Goal: Browse casually: Explore the website without a specific task or goal

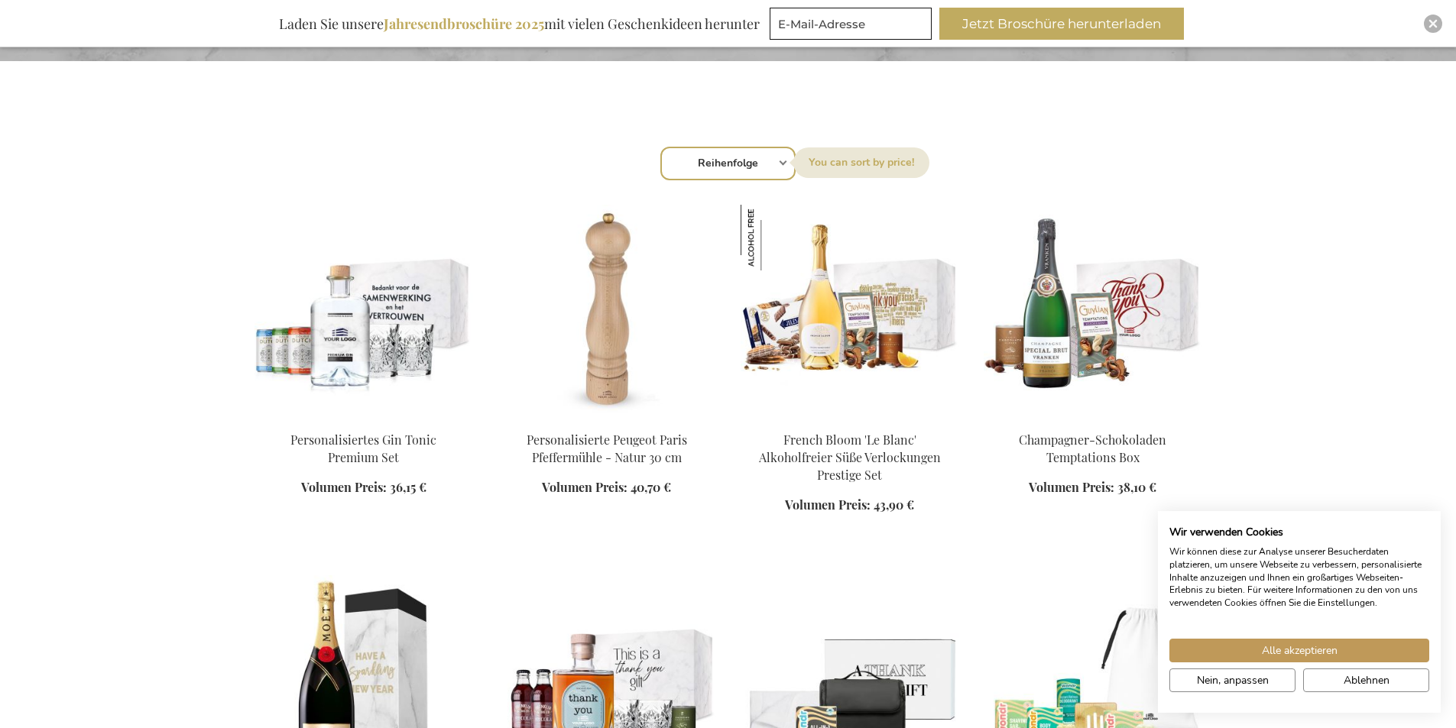
scroll to position [917, 0]
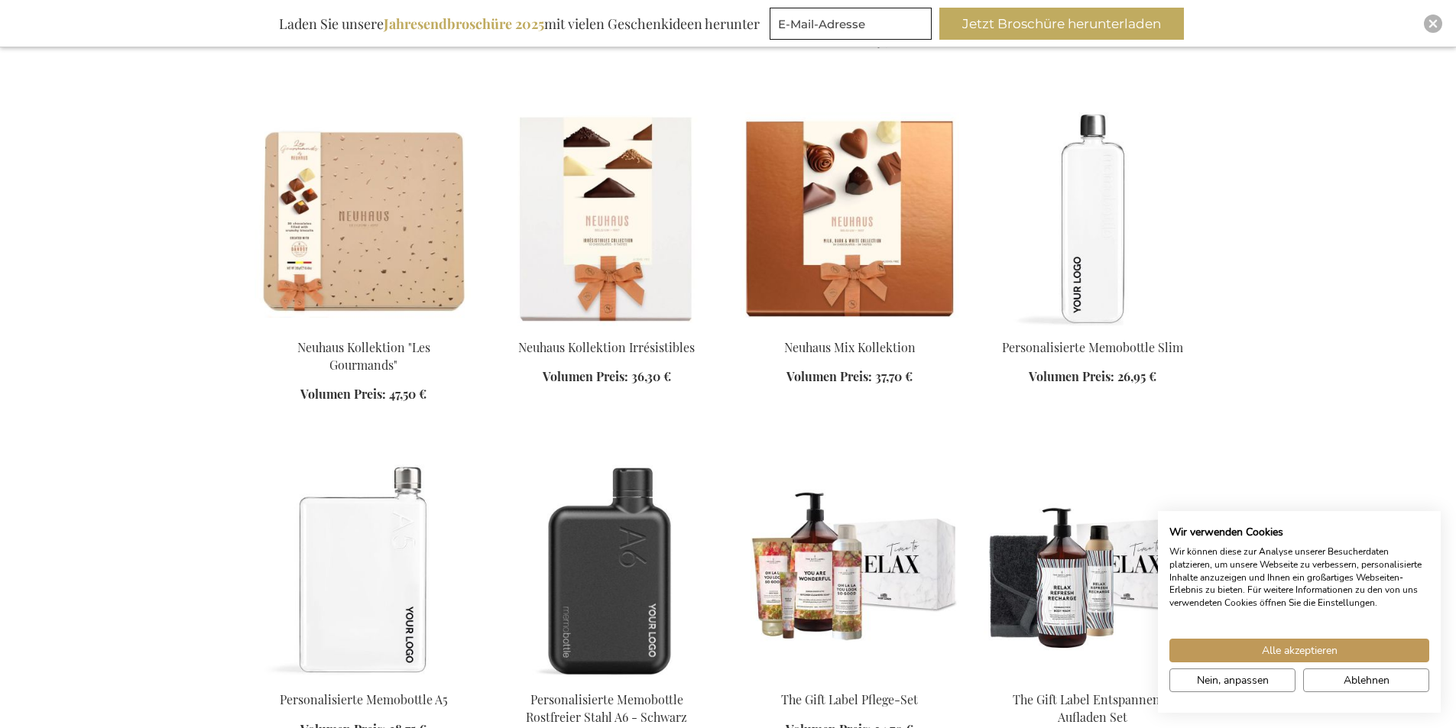
scroll to position [2904, 0]
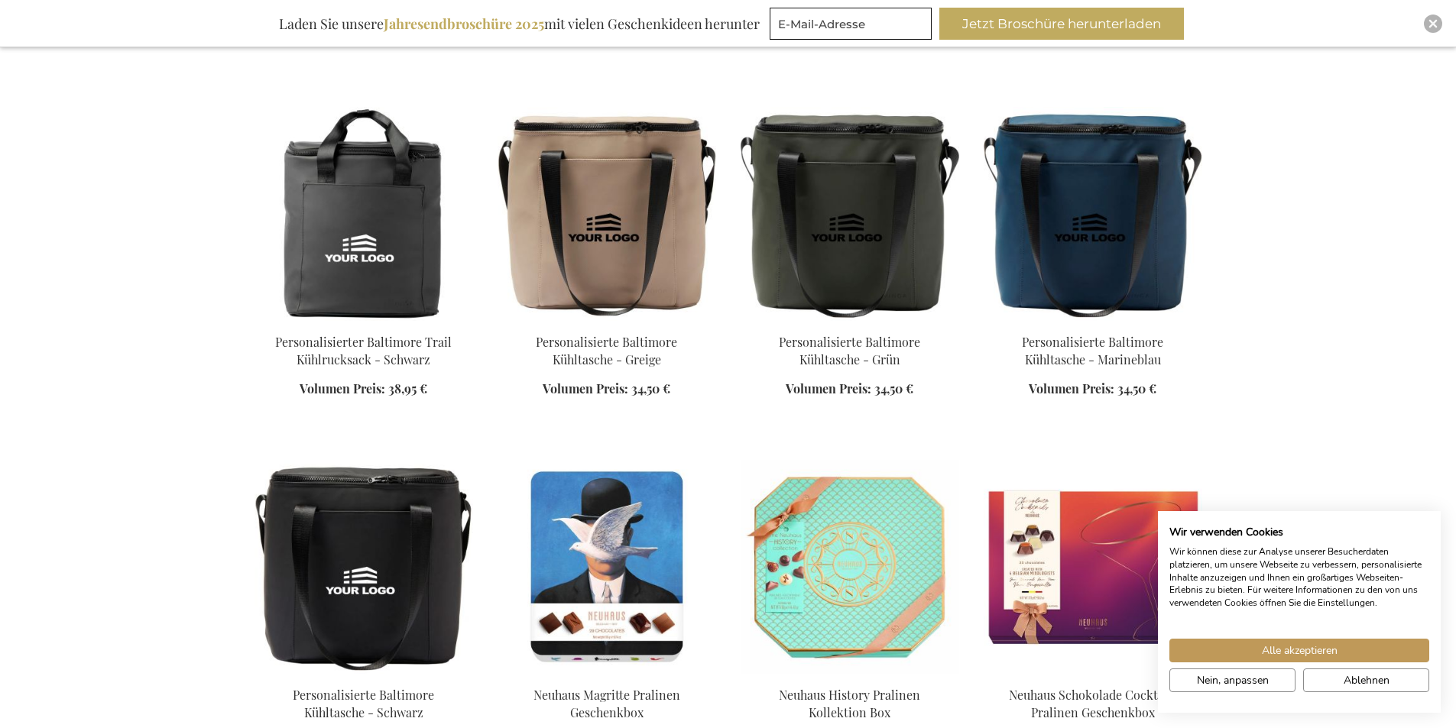
scroll to position [3897, 0]
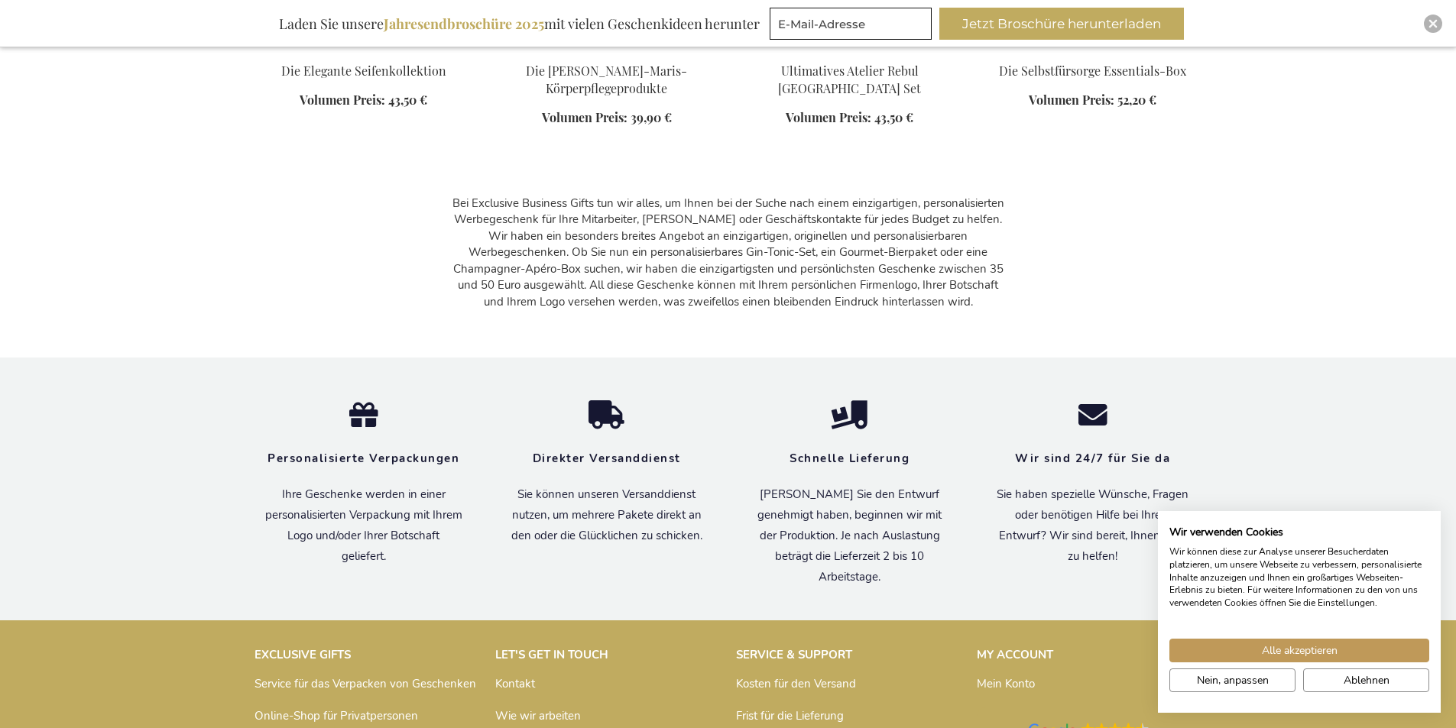
scroll to position [6610, 0]
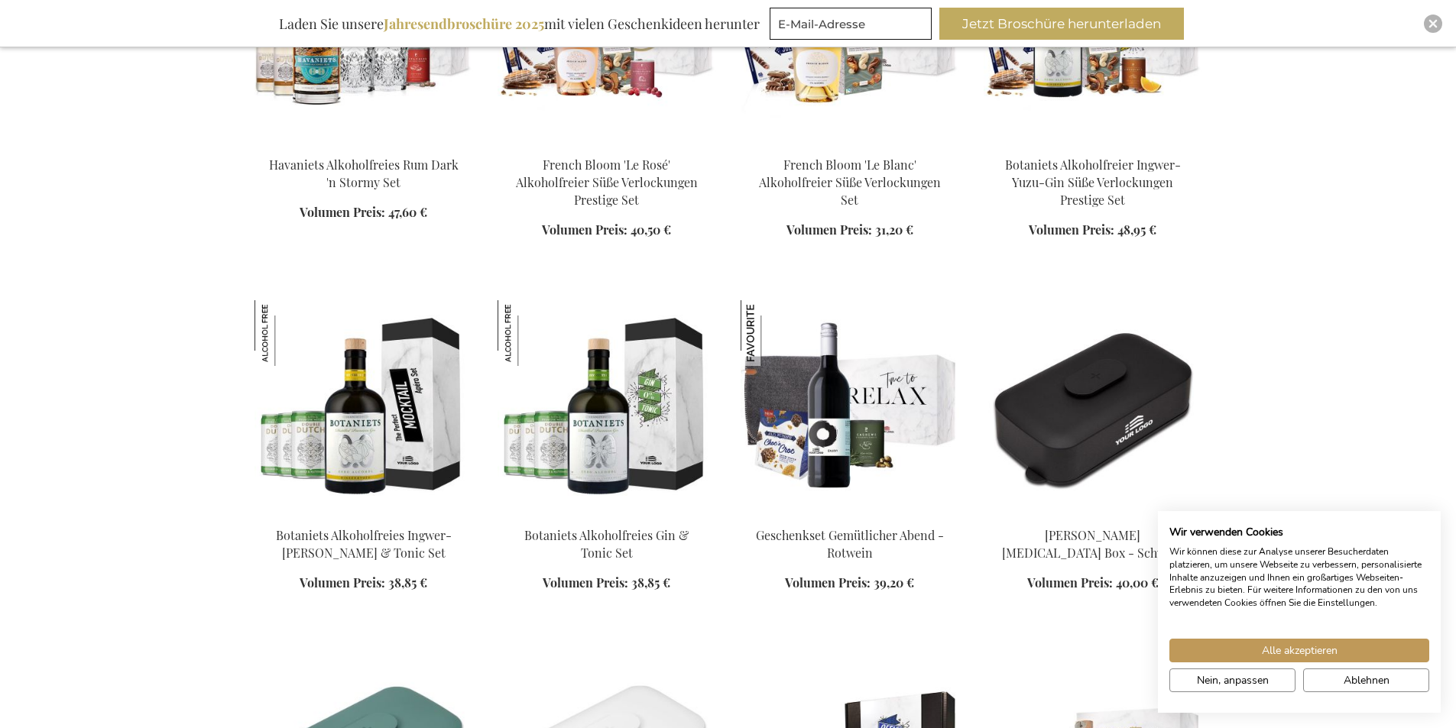
scroll to position [7756, 0]
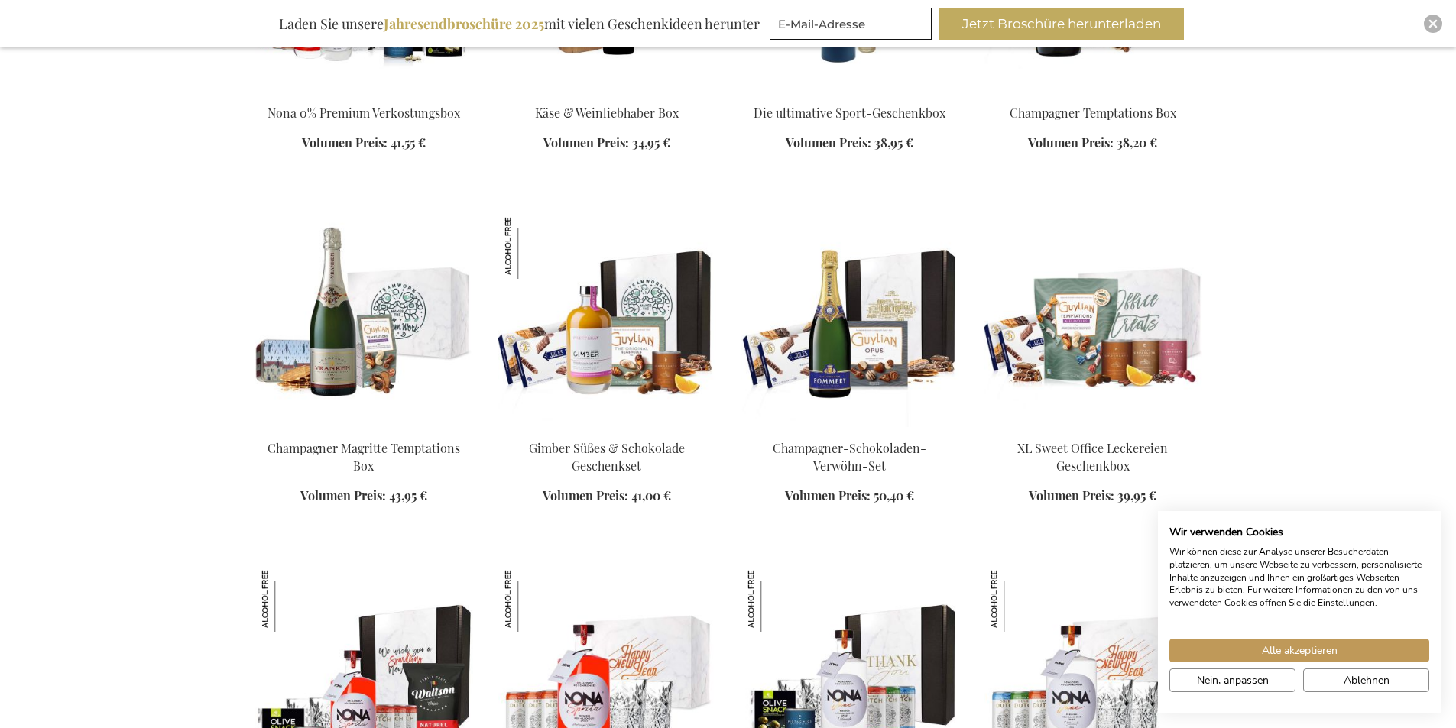
scroll to position [9437, 0]
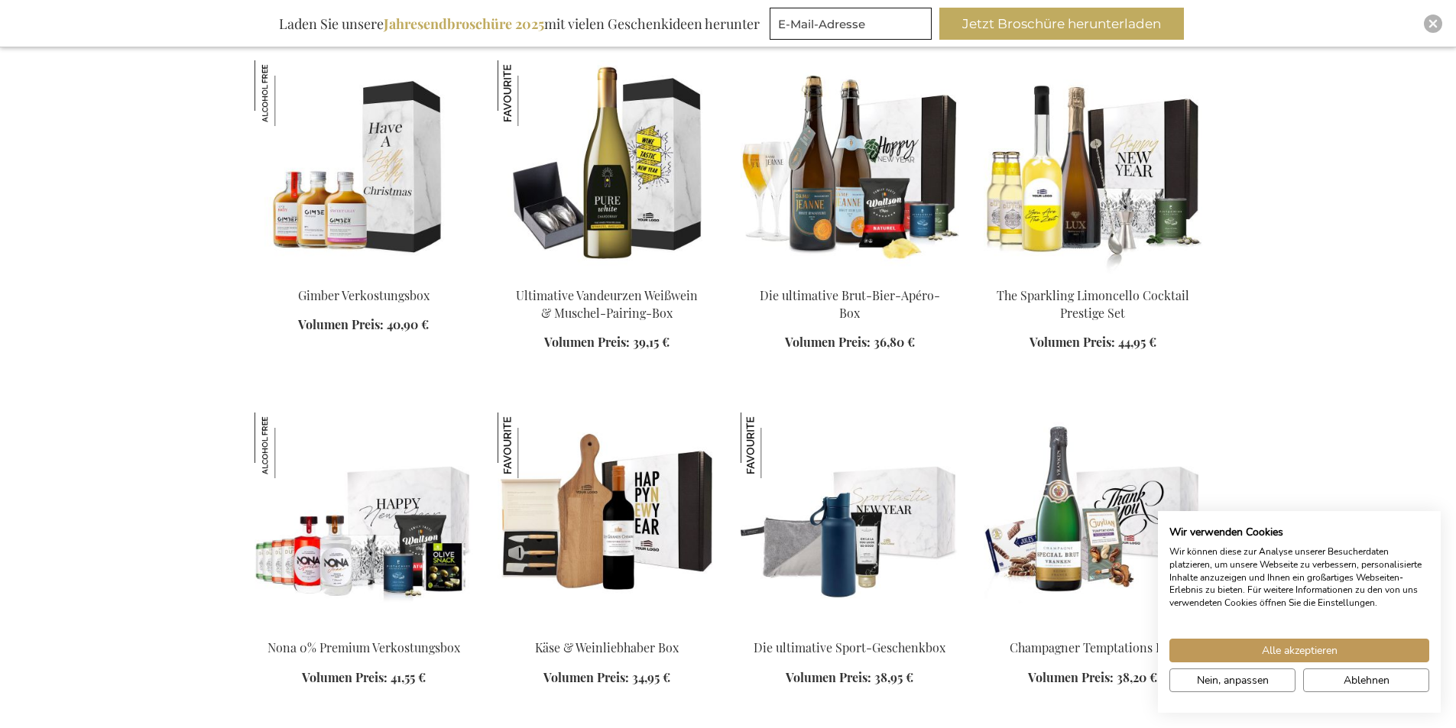
scroll to position [8215, 0]
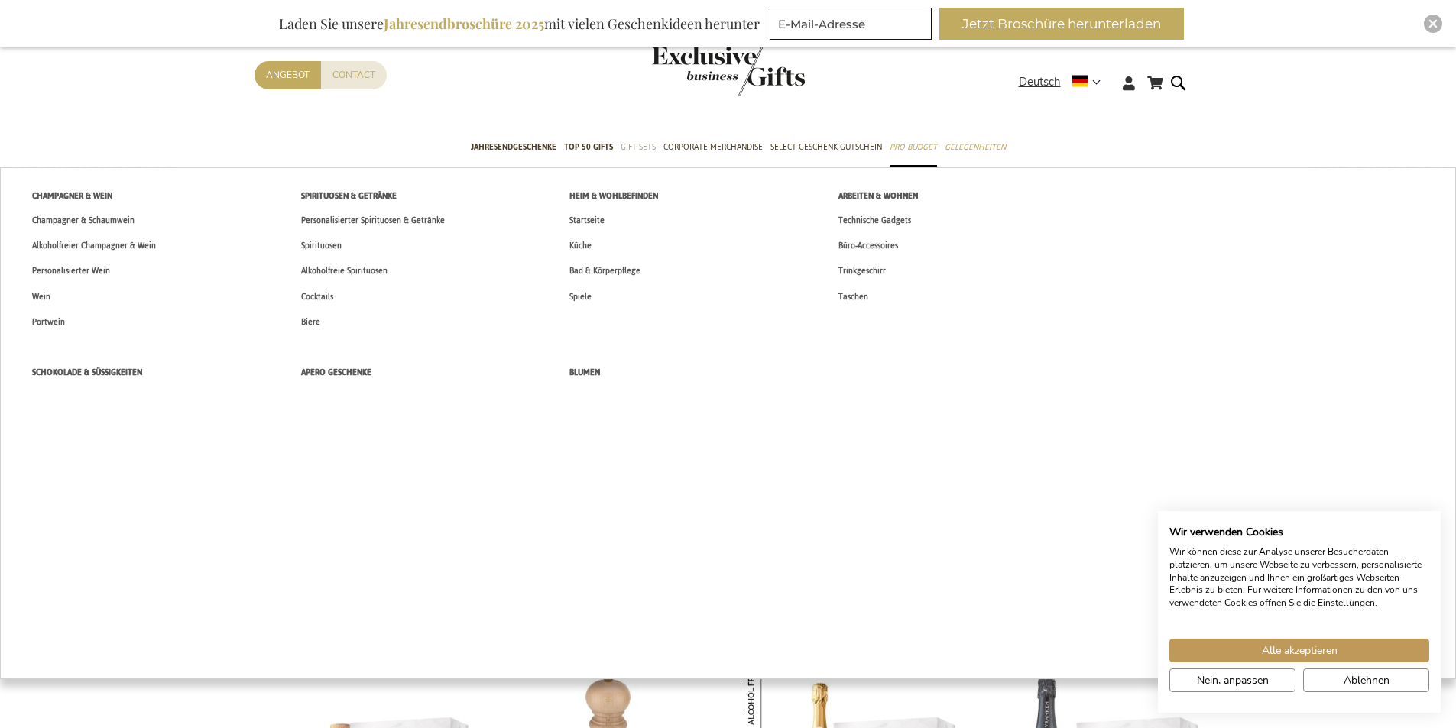
click at [646, 139] on span "Gift Sets" at bounding box center [637, 147] width 35 height 16
click at [647, 147] on span "Gift Sets" at bounding box center [637, 147] width 35 height 16
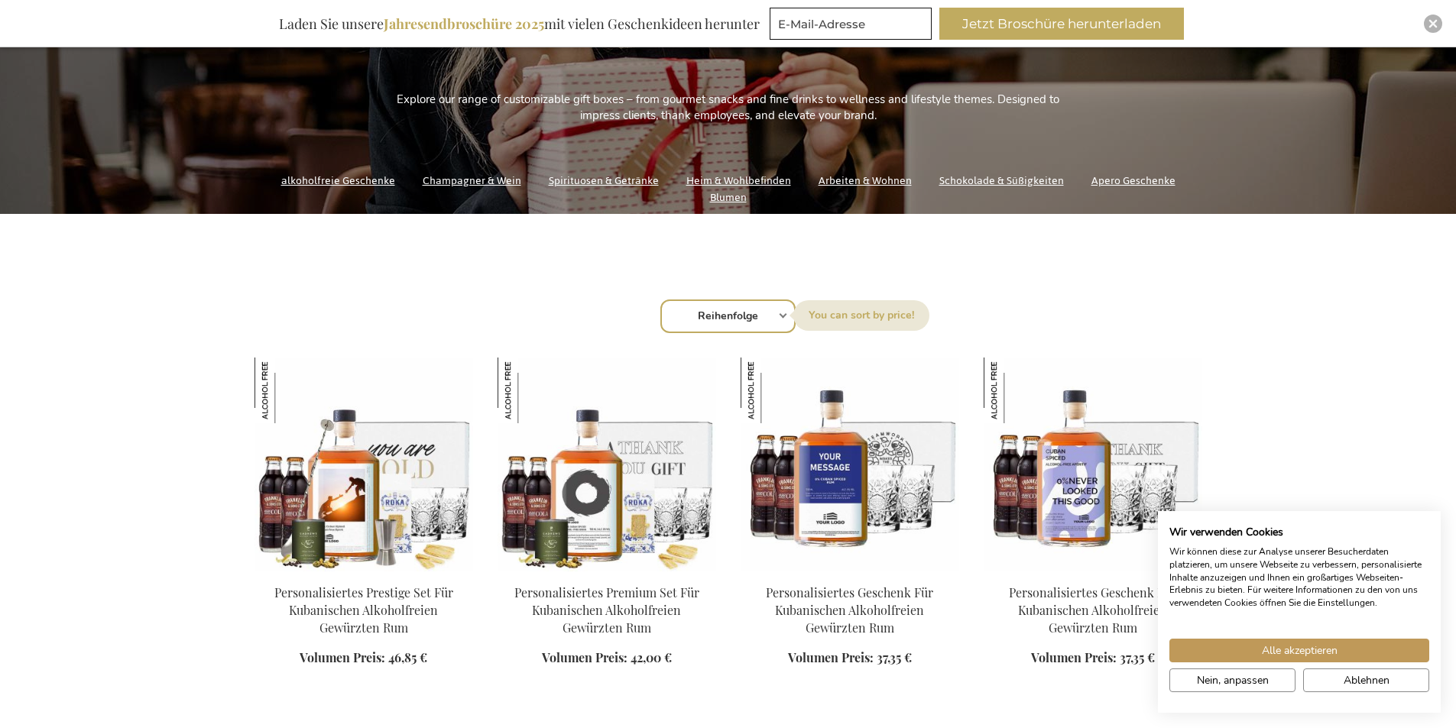
scroll to position [764, 0]
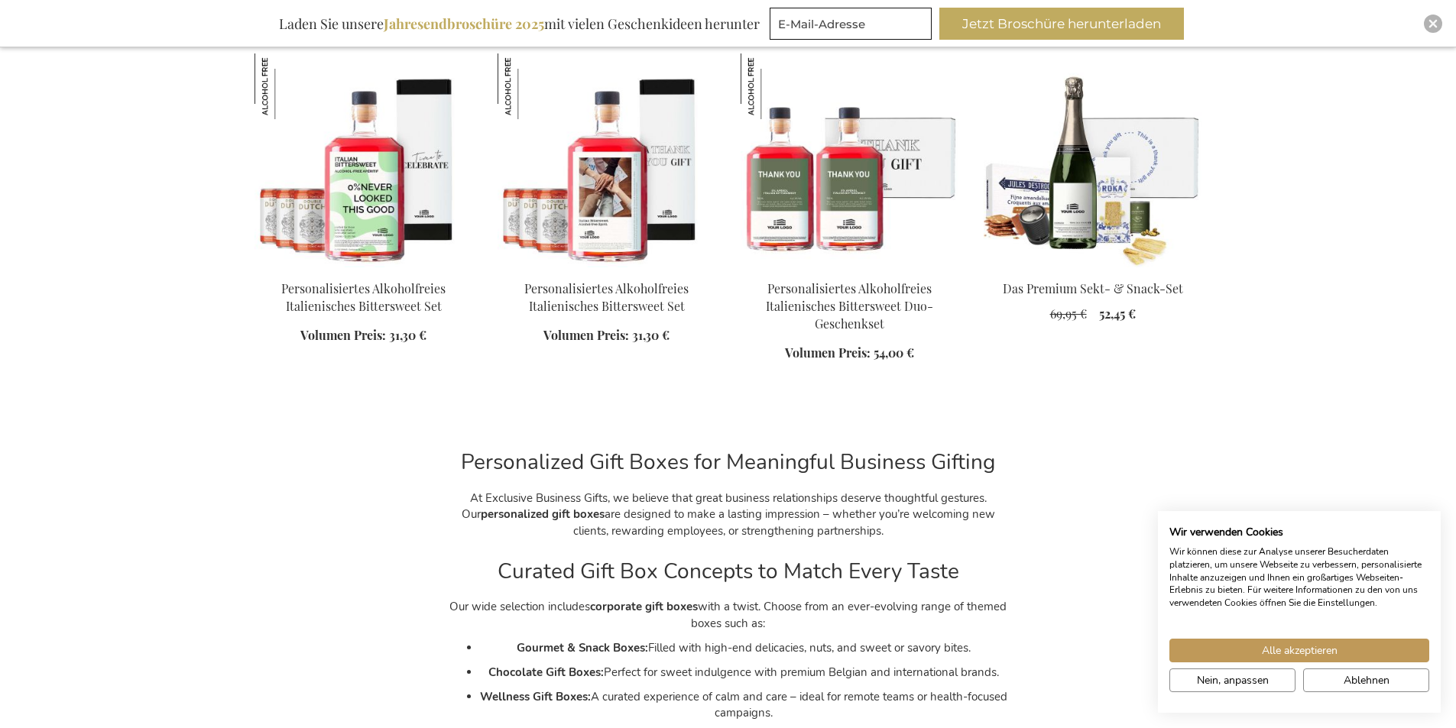
scroll to position [2522, 0]
